Goal: Transaction & Acquisition: Purchase product/service

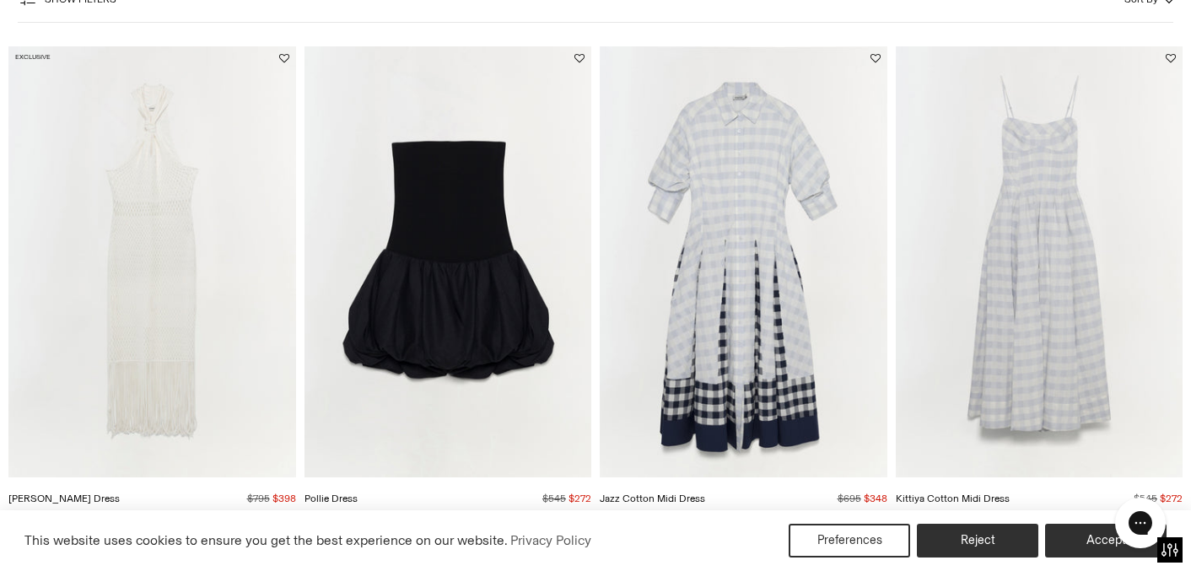
scroll to position [189, 0]
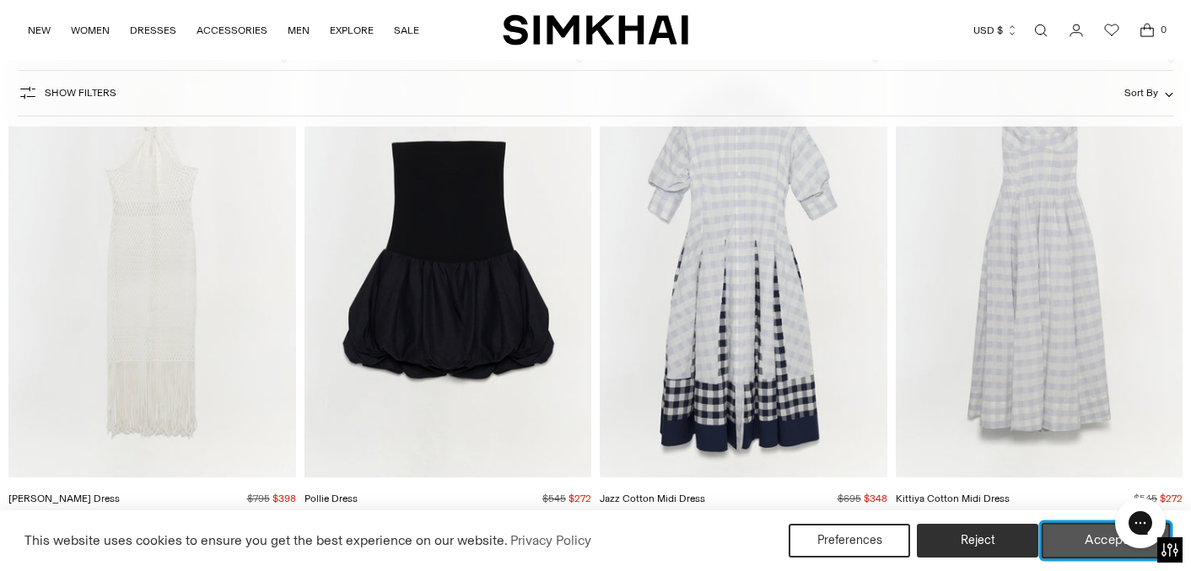
click at [1103, 542] on button "Accept" at bounding box center [1106, 540] width 129 height 35
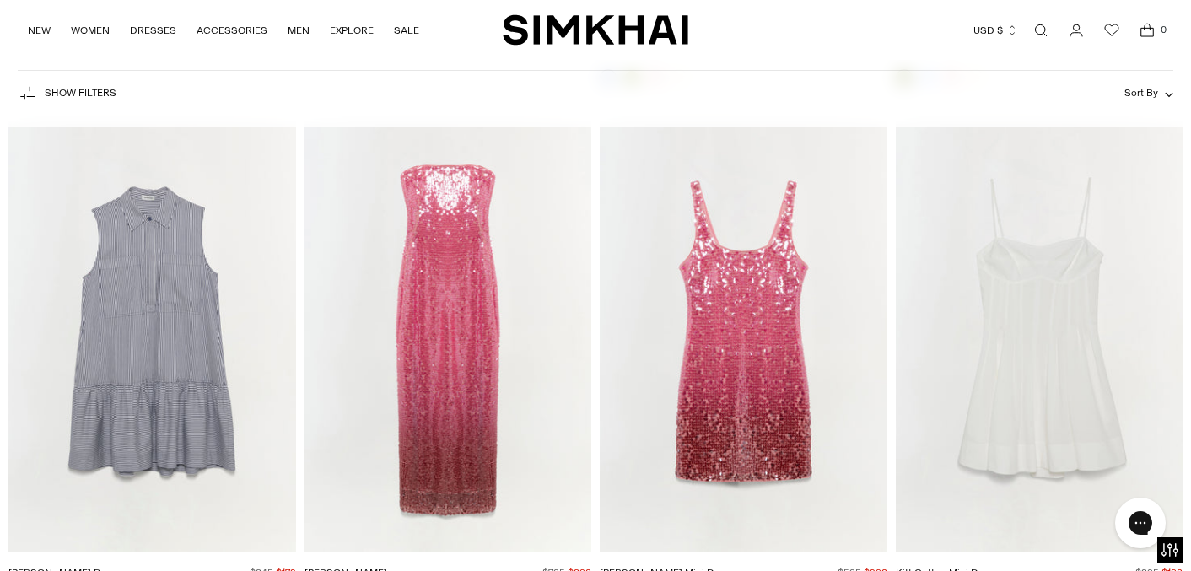
scroll to position [3272, 0]
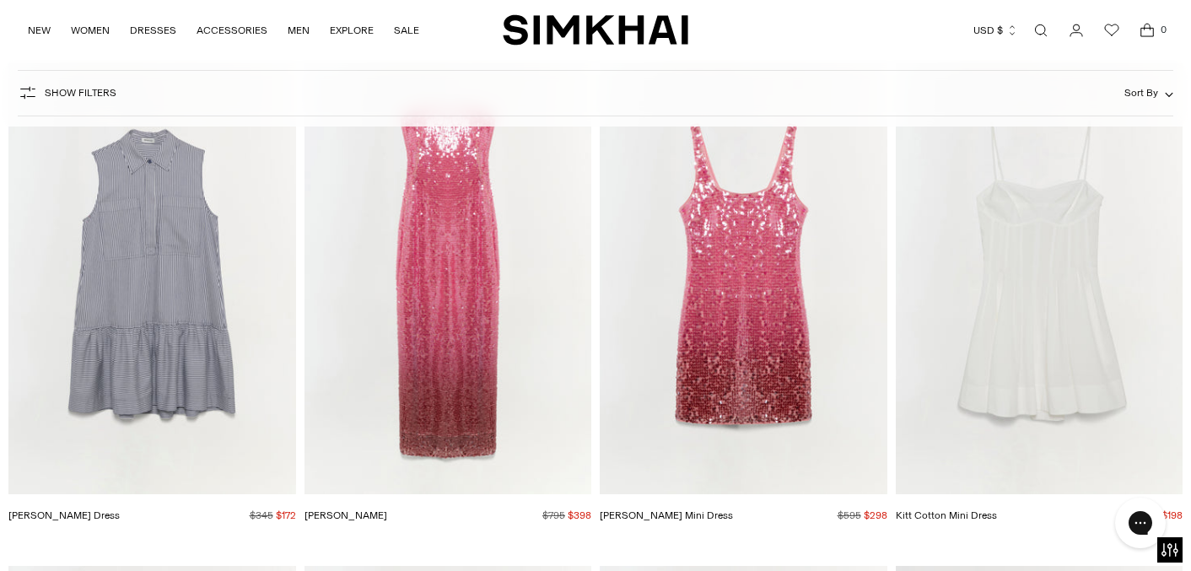
click at [0, 0] on img "Alayna Sequin Mini Dress" at bounding box center [0, 0] width 0 height 0
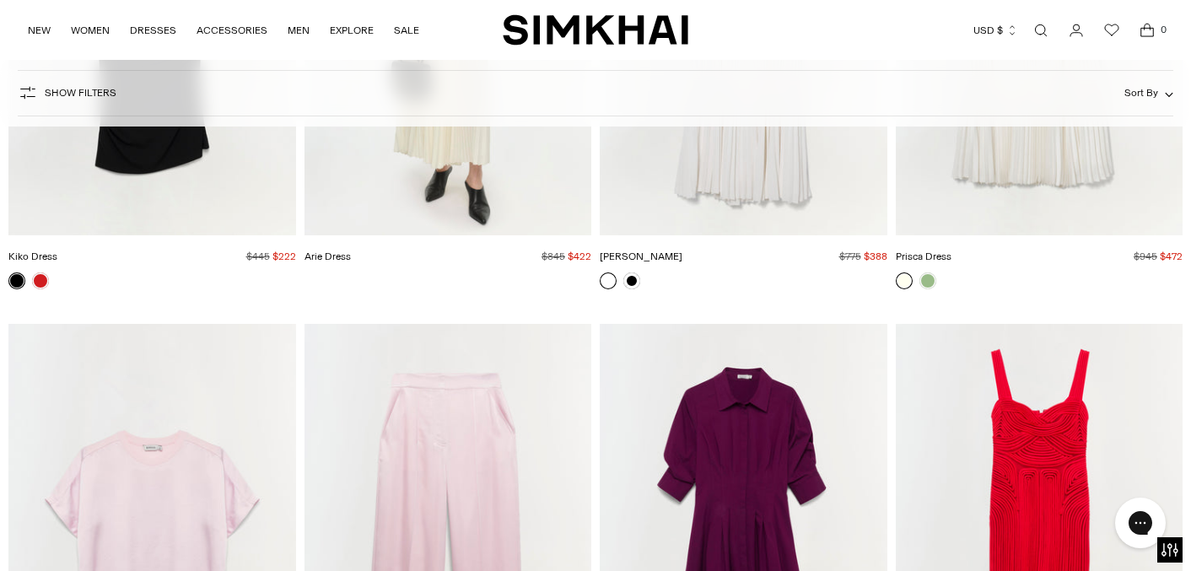
scroll to position [21280, 0]
